Goal: Navigation & Orientation: Find specific page/section

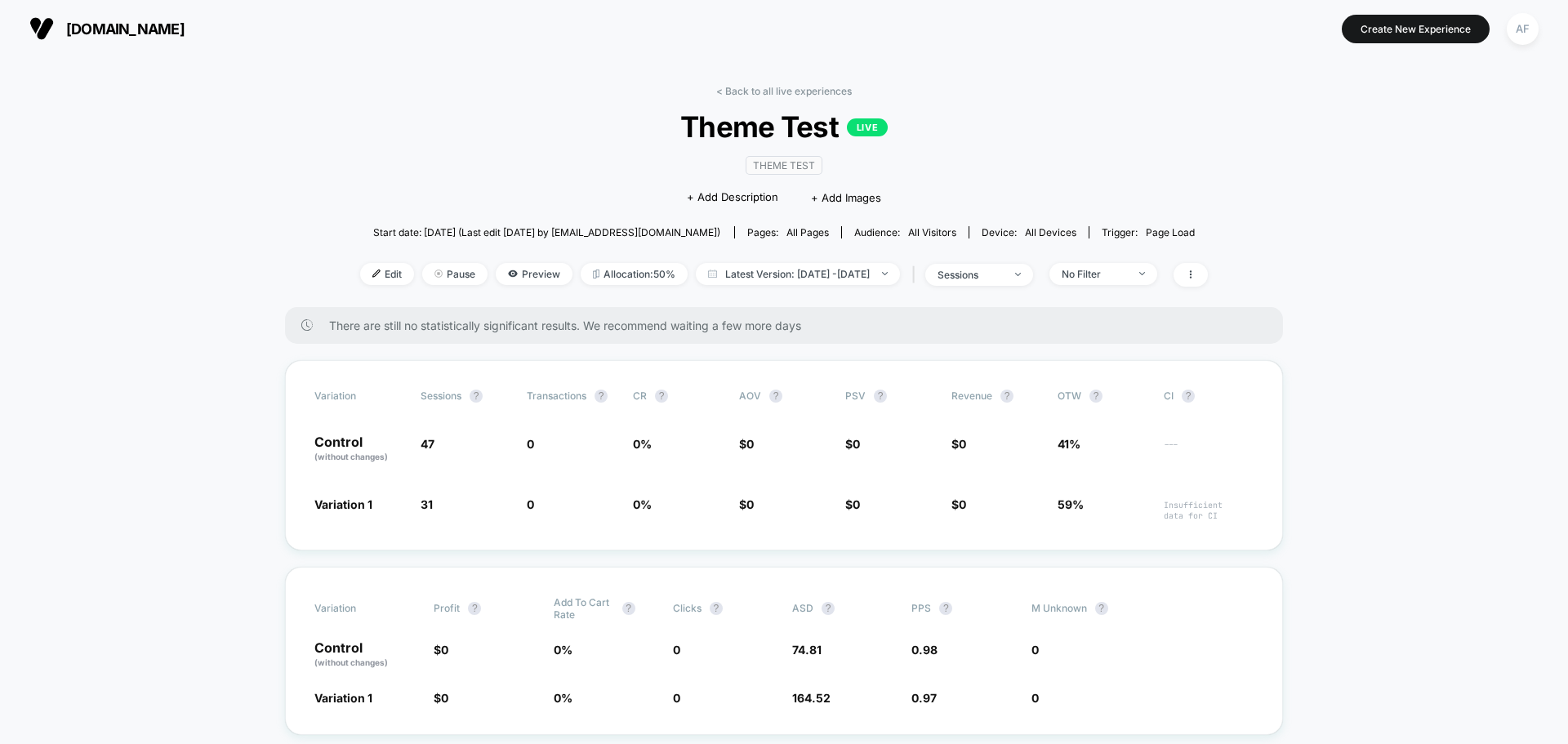
drag, startPoint x: 0, startPoint y: 0, endPoint x: 1401, endPoint y: 360, distance: 1446.5
